Goal: Information Seeking & Learning: Learn about a topic

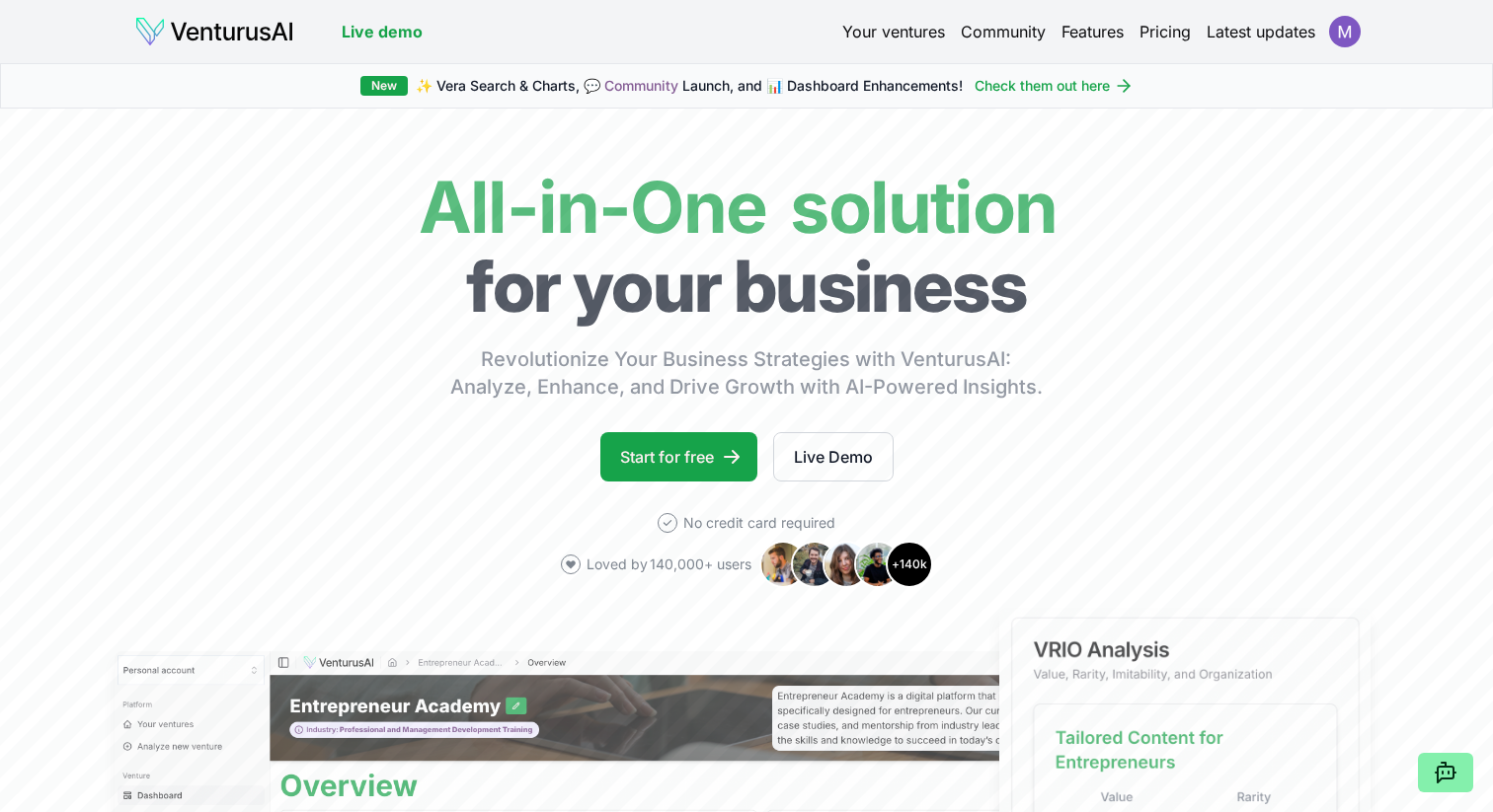
click at [879, 36] on link "Your ventures" at bounding box center [893, 32] width 103 height 24
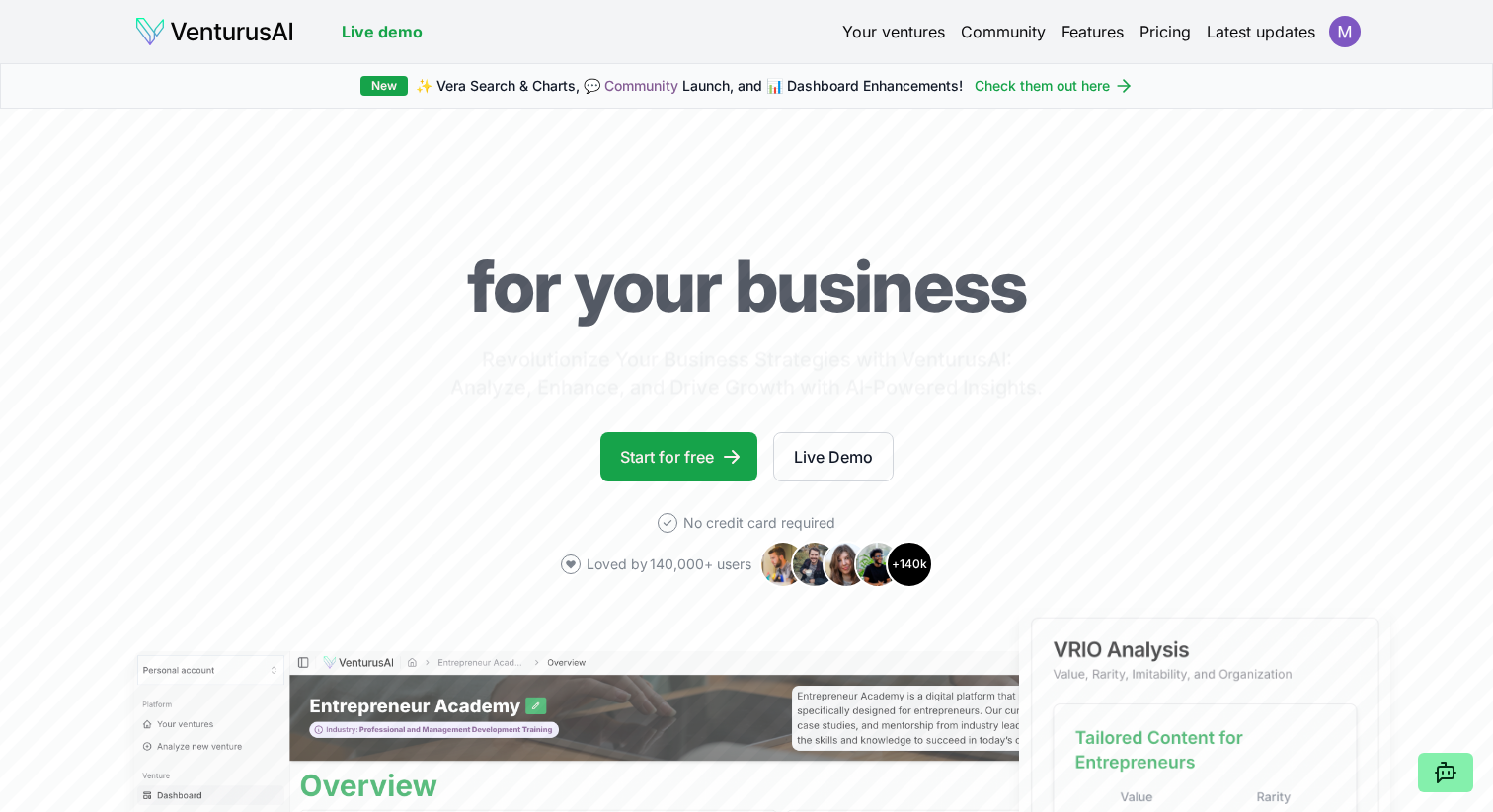
click at [151, 28] on img at bounding box center [214, 32] width 160 height 32
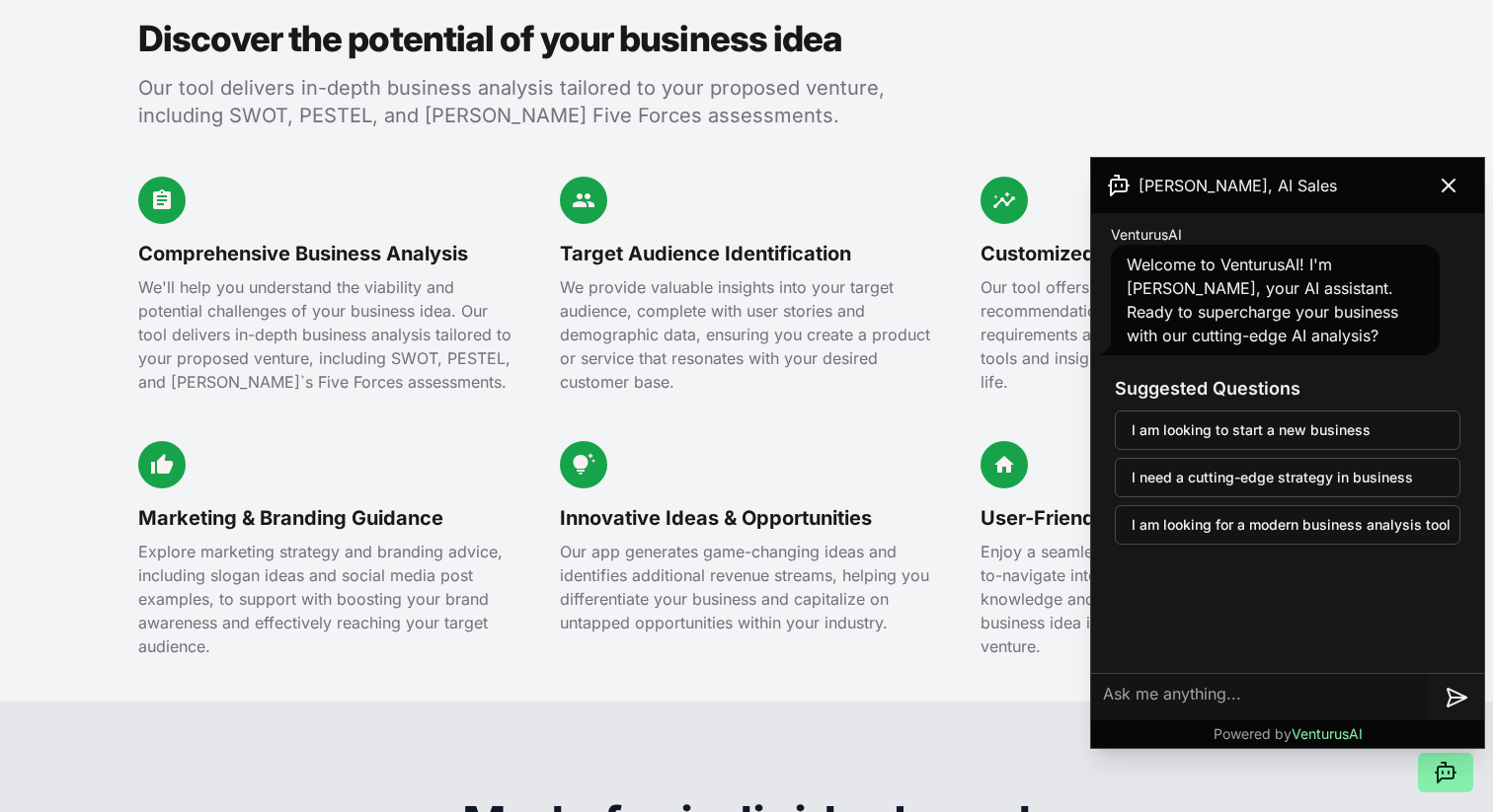
scroll to position [2675, 0]
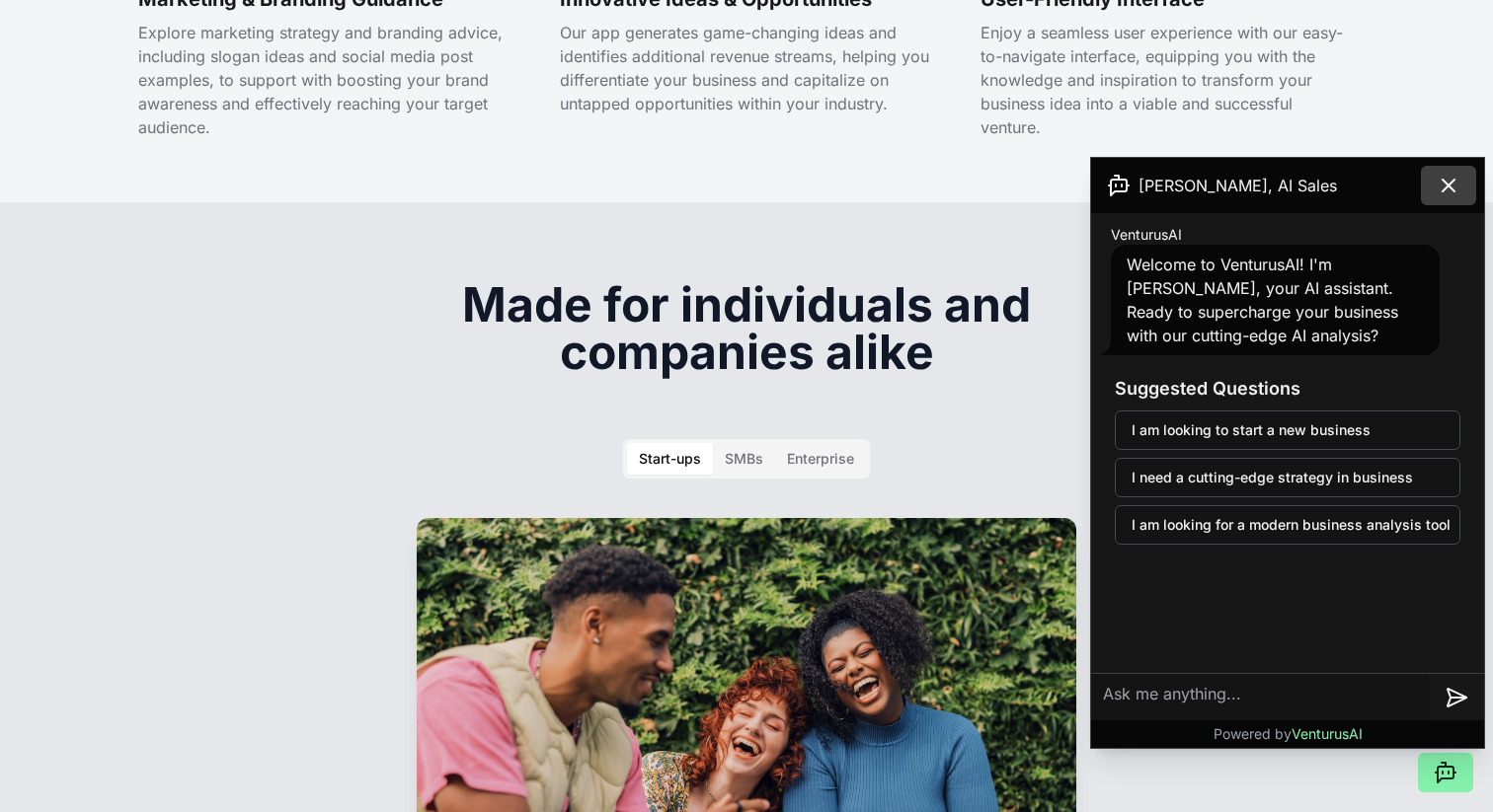
click at [1438, 191] on icon at bounding box center [1448, 186] width 24 height 24
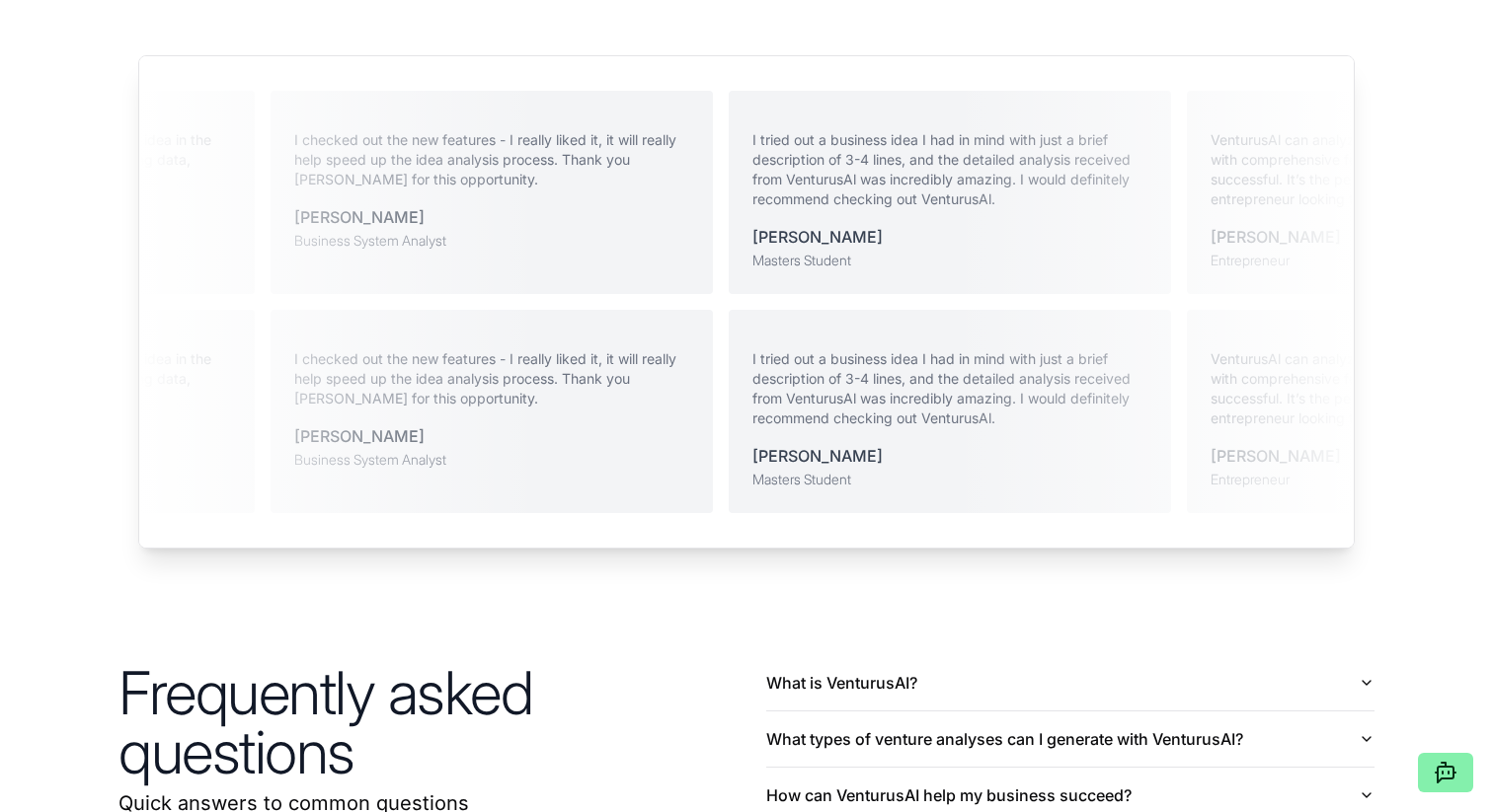
scroll to position [4687, 0]
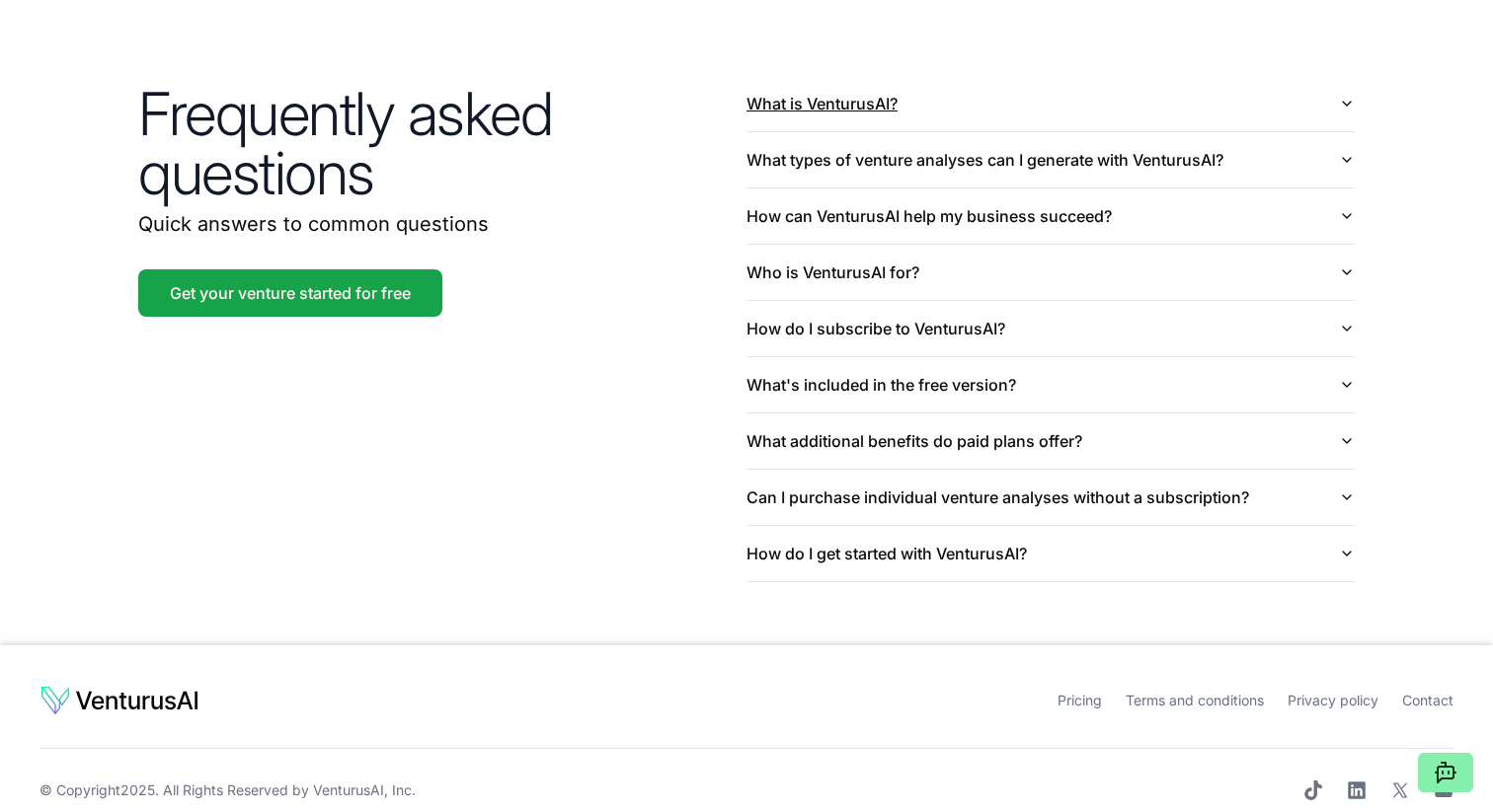
click at [1083, 99] on button "What is VenturusAI?" at bounding box center [1050, 103] width 609 height 55
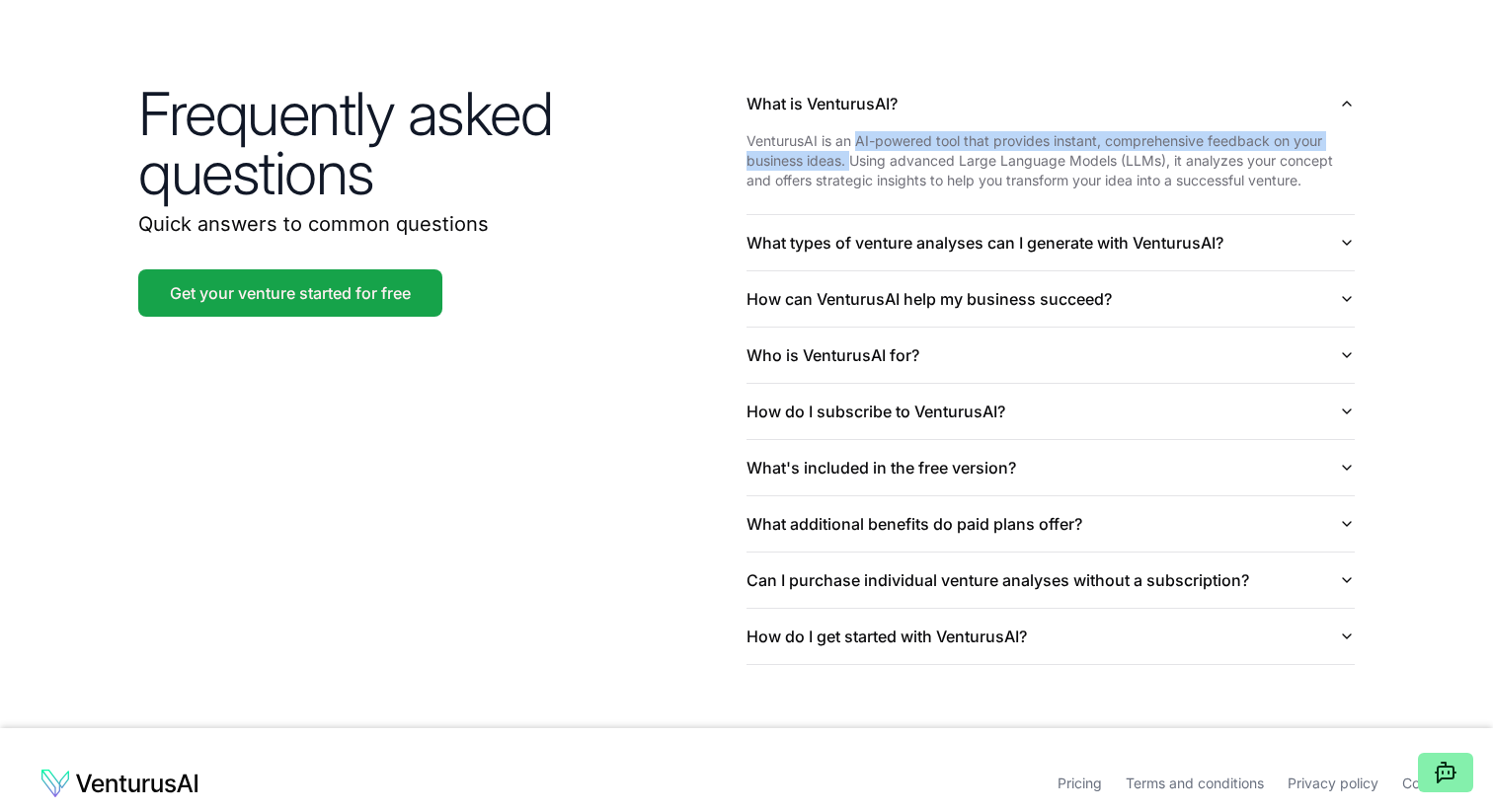
drag, startPoint x: 857, startPoint y: 114, endPoint x: 853, endPoint y: 129, distance: 15.5
click at [853, 131] on p "VenturusAI is an AI-powered tool that provides instant, comprehensive feedback …" at bounding box center [1050, 160] width 609 height 59
copy p "AI-powered tool that provides instant, comprehensive feedback on your business …"
click at [1097, 220] on button "What types of venture analyses can I generate with VenturusAI?" at bounding box center [1050, 242] width 609 height 55
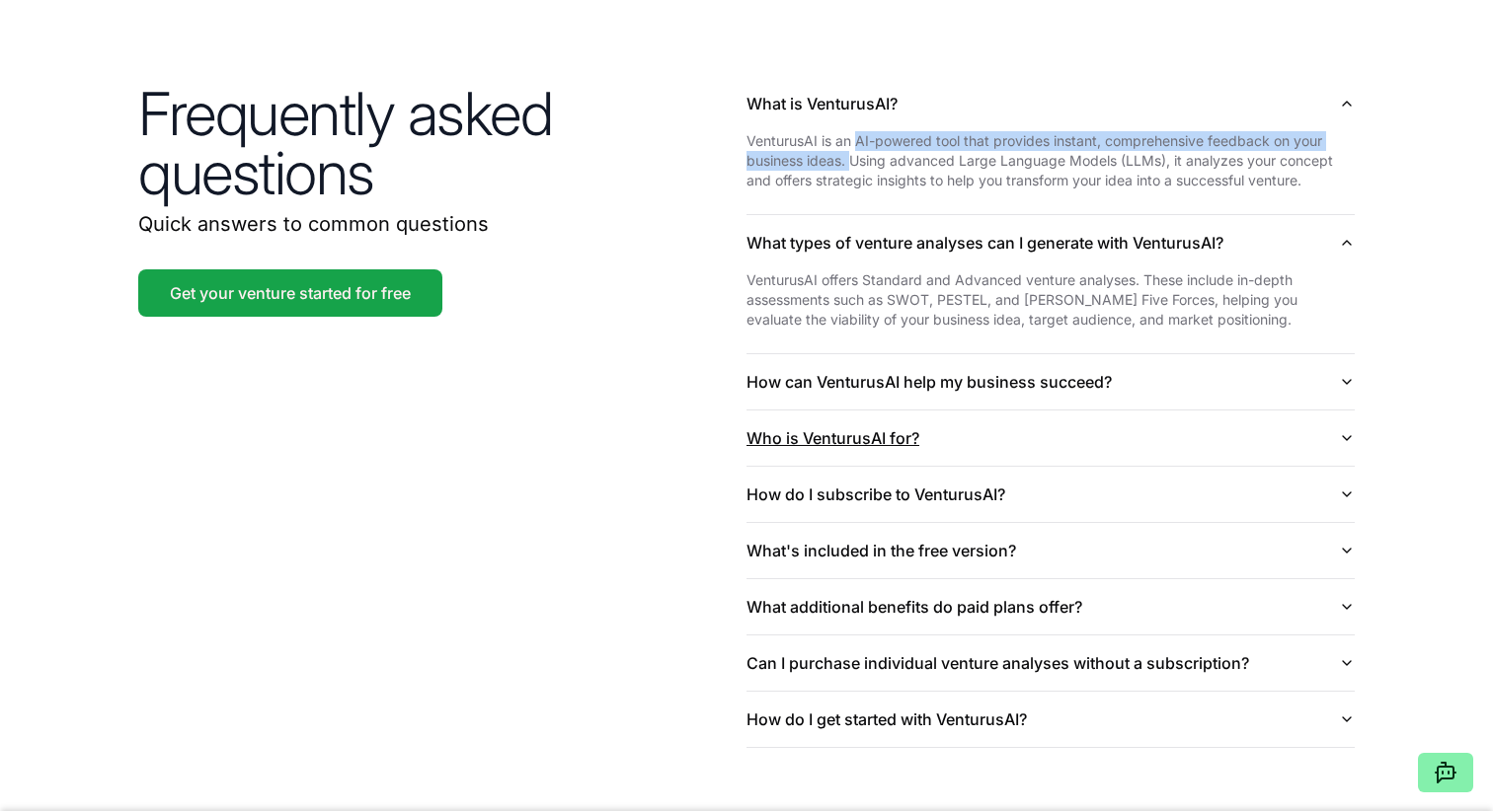
click at [904, 410] on button "Who is VenturusAI for?" at bounding box center [1050, 437] width 609 height 55
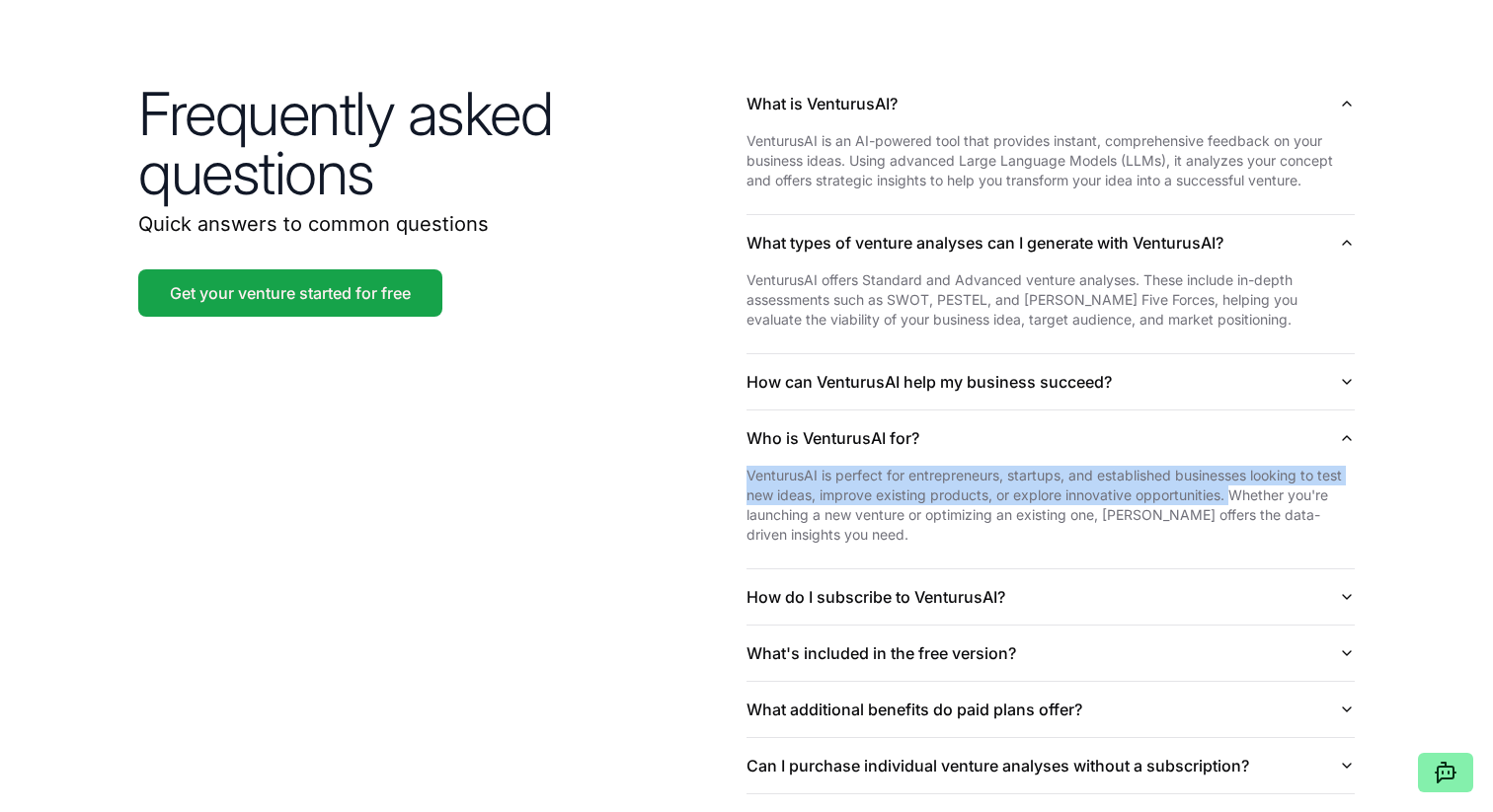
drag, startPoint x: 748, startPoint y: 448, endPoint x: 1234, endPoint y: 473, distance: 486.6
click at [1234, 472] on p "VenturusAI is perfect for entrepreneurs, startups, and established businesses l…" at bounding box center [1050, 504] width 609 height 79
copy p "VenturusAI is perfect for entrepreneurs, startups, and established businesses l…"
